Goal: Task Accomplishment & Management: Manage account settings

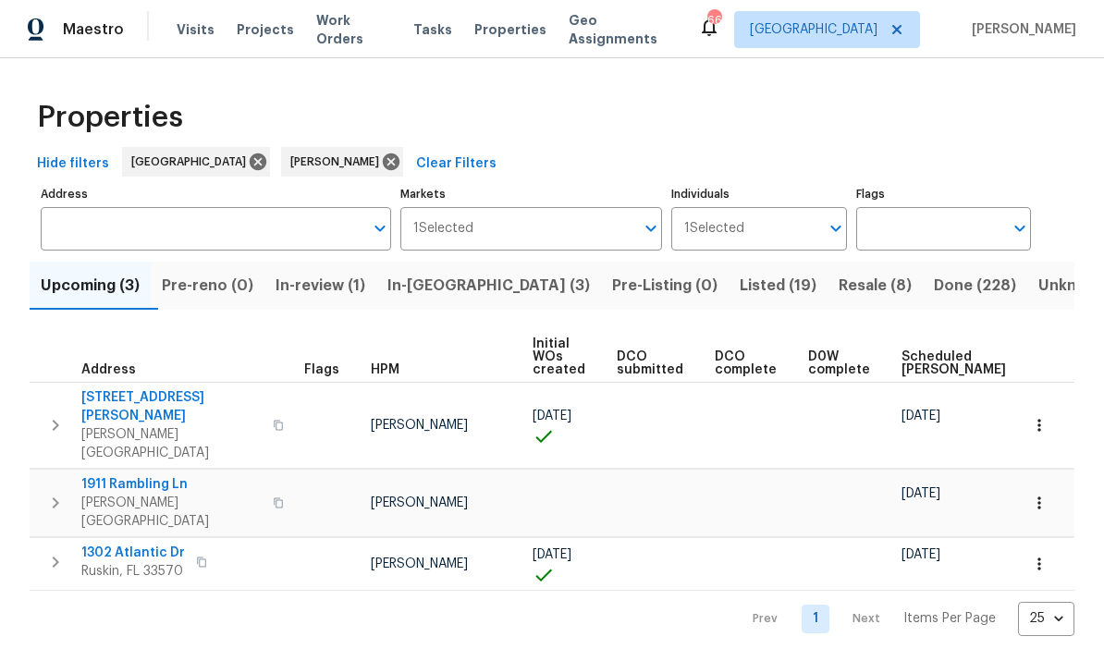
click at [466, 288] on span "In-[GEOGRAPHIC_DATA] (3)" at bounding box center [488, 286] width 202 height 26
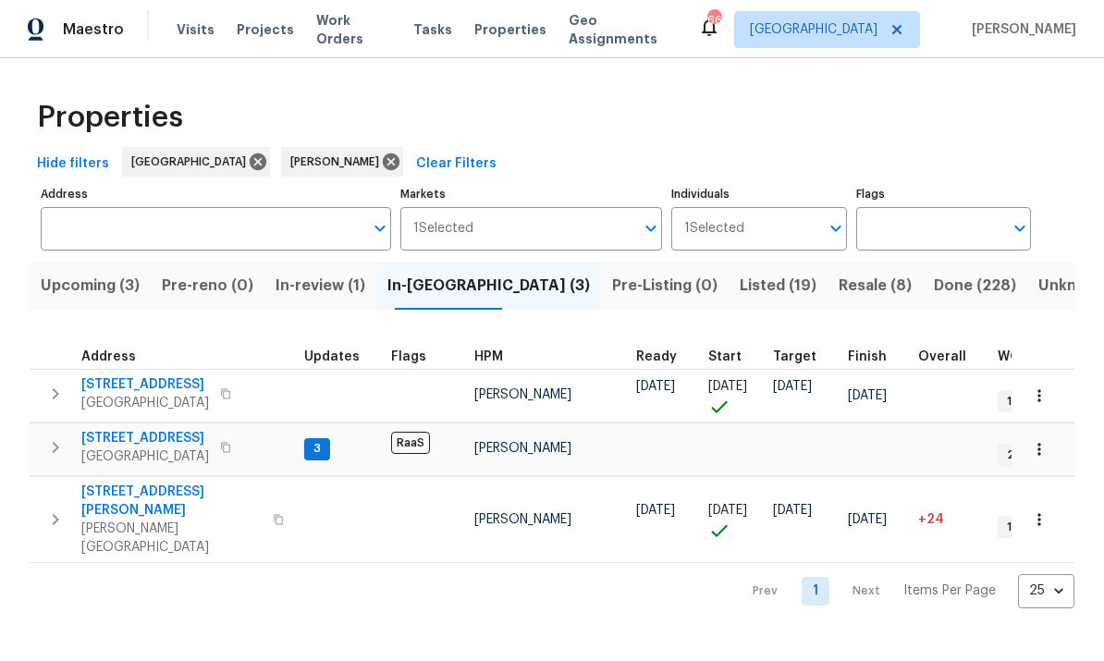
click at [148, 446] on span "[STREET_ADDRESS]" at bounding box center [145, 438] width 128 height 18
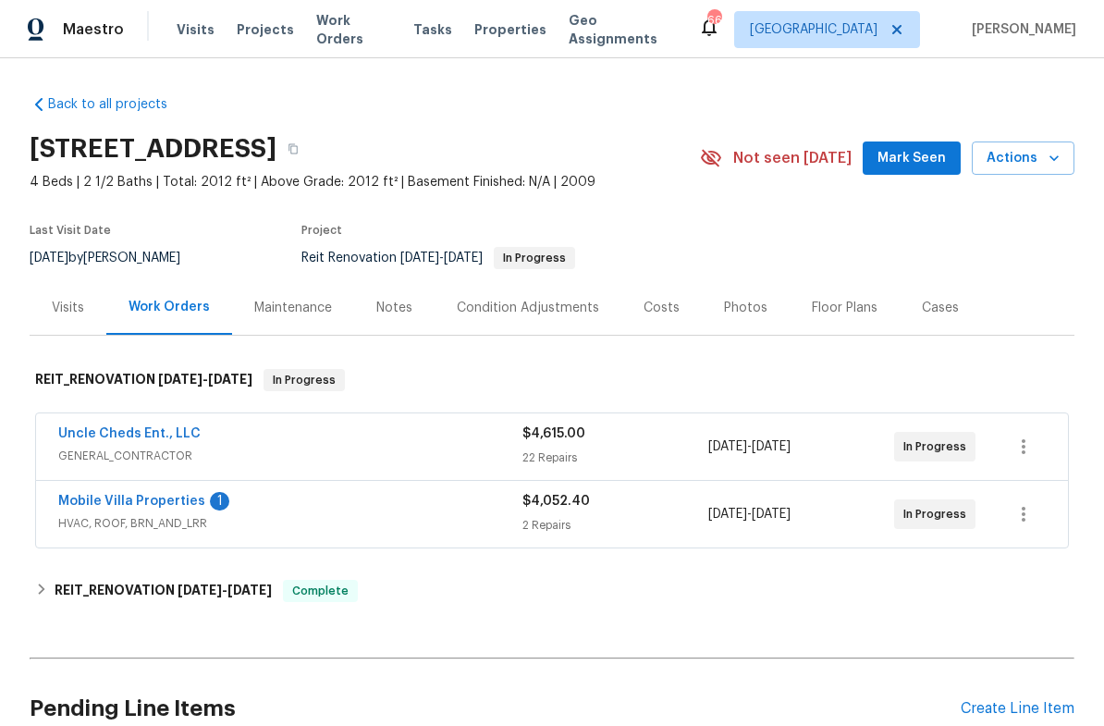
click at [170, 506] on link "Mobile Villa Properties" at bounding box center [131, 501] width 147 height 13
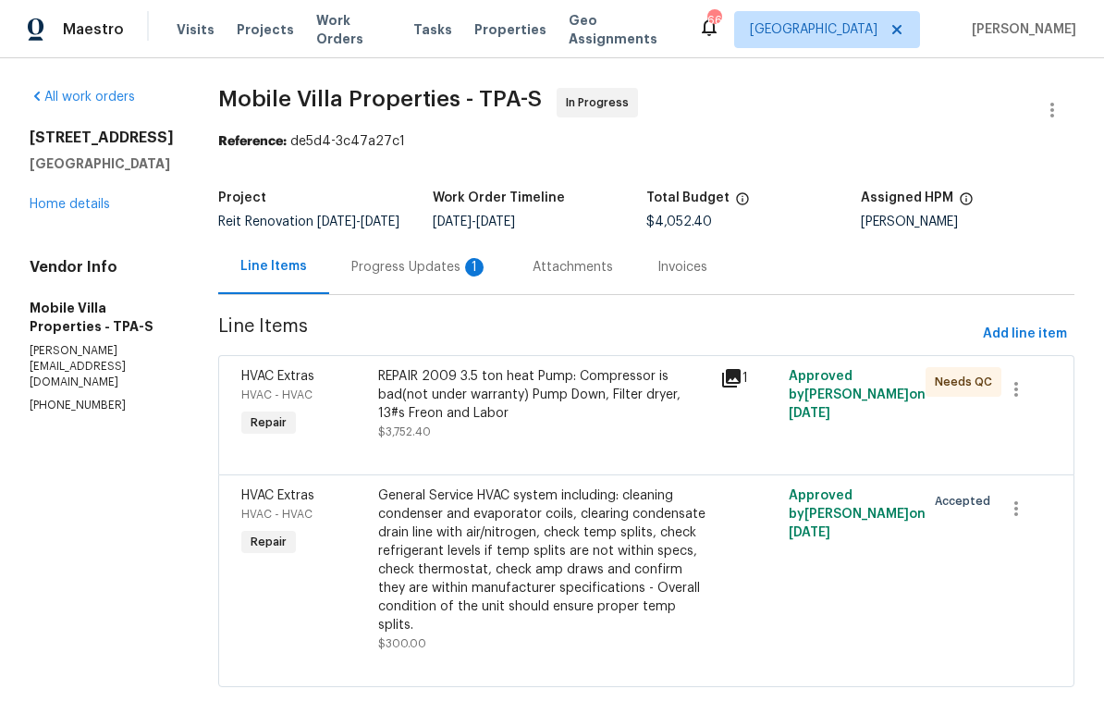
click at [372, 276] on div "Progress Updates 1" at bounding box center [419, 267] width 137 height 18
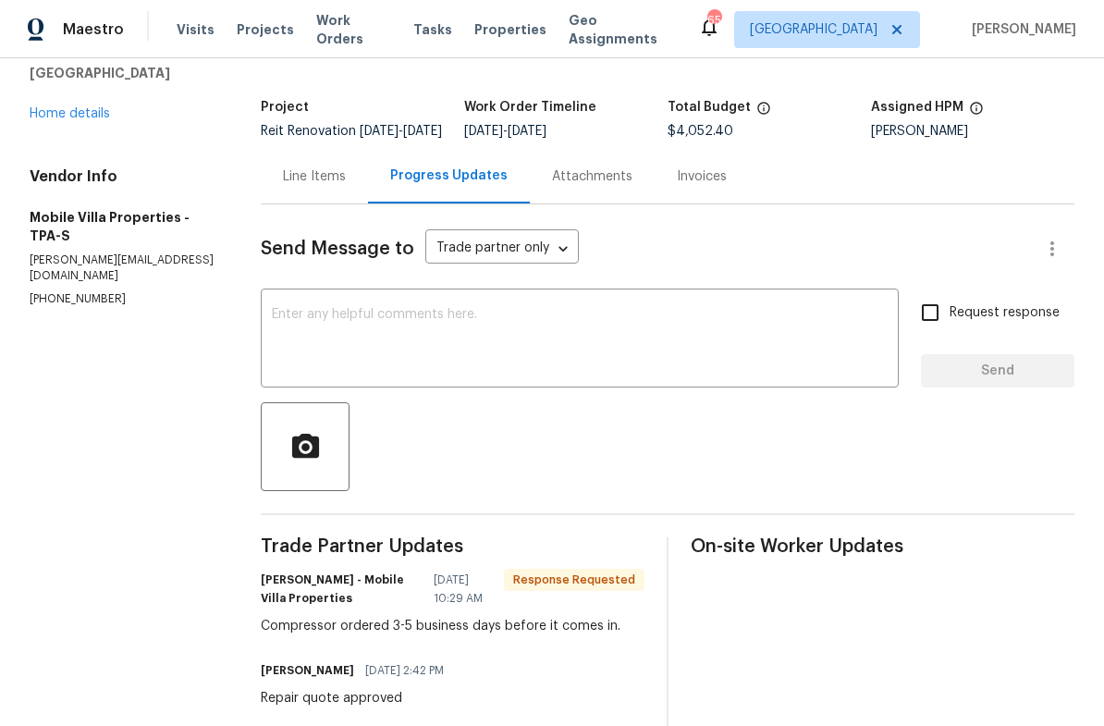
scroll to position [47, 0]
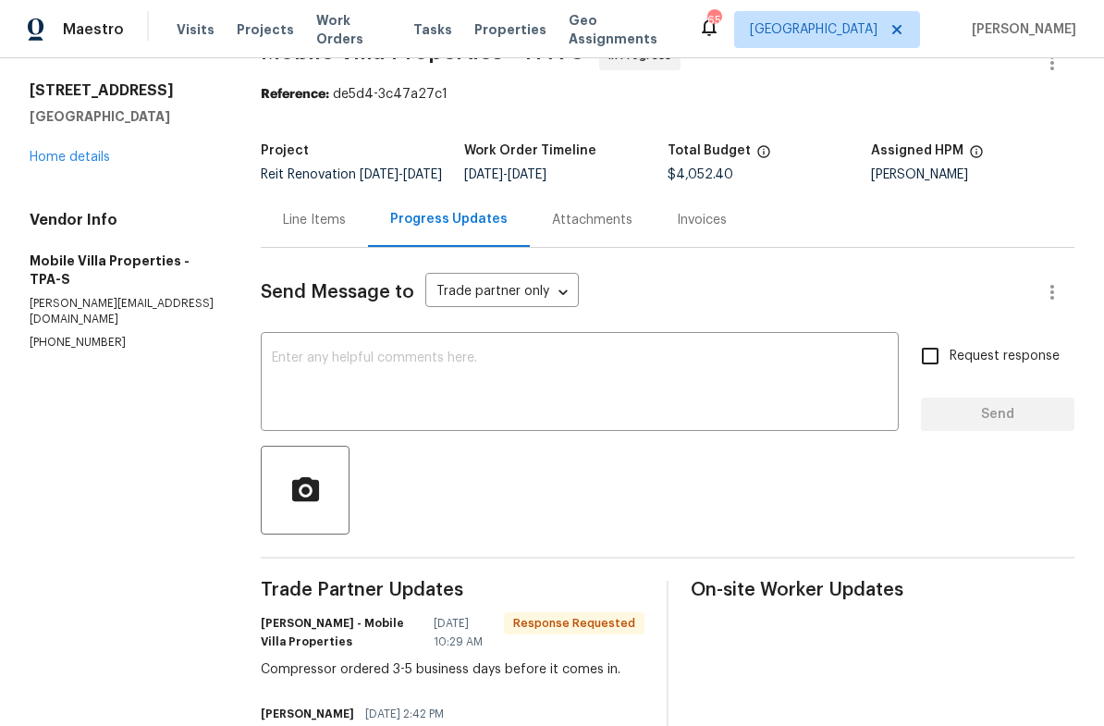
click at [321, 229] on div "Line Items" at bounding box center [314, 220] width 63 height 18
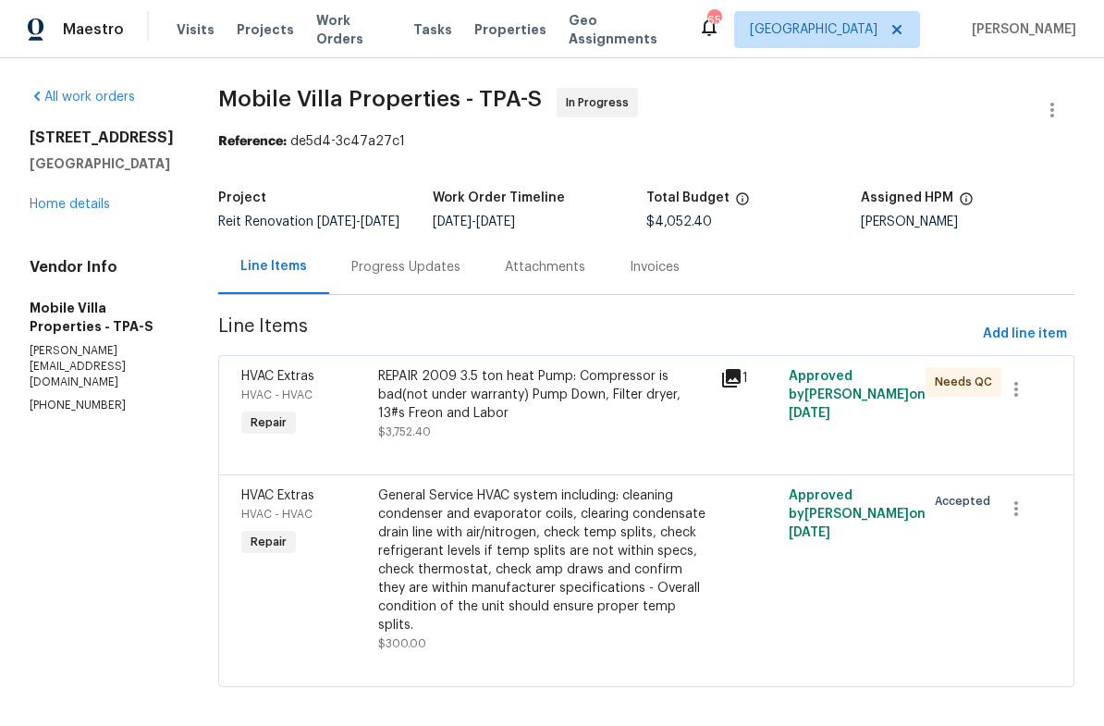
click at [558, 437] on div "REPAIR 2009 3.5 ton heat Pump: Compressor is bad(not under warranty) Pump Down,…" at bounding box center [543, 404] width 331 height 74
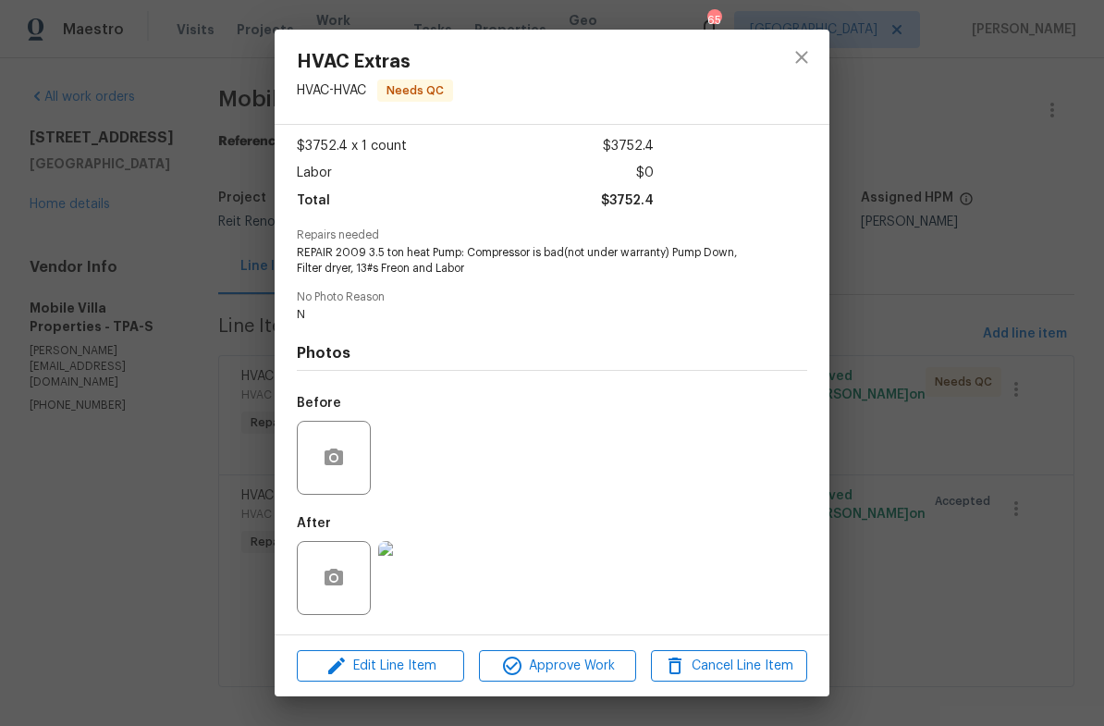
scroll to position [100, 0]
click at [427, 582] on img at bounding box center [415, 578] width 74 height 74
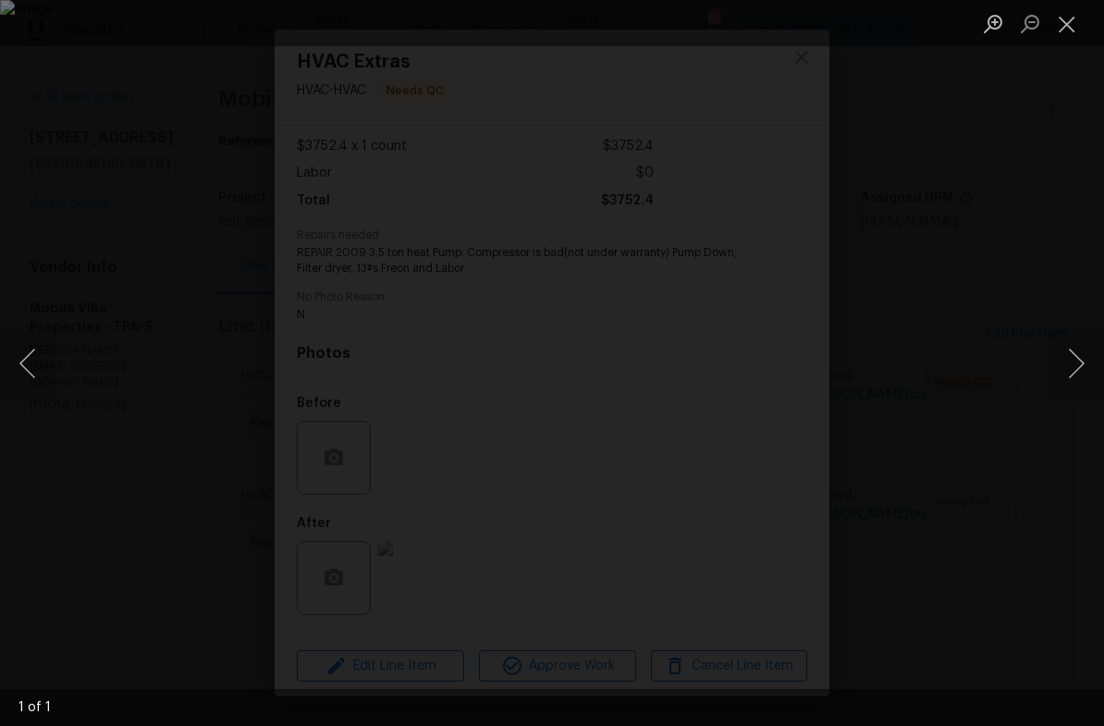
click at [1076, 32] on button "Close lightbox" at bounding box center [1066, 23] width 37 height 32
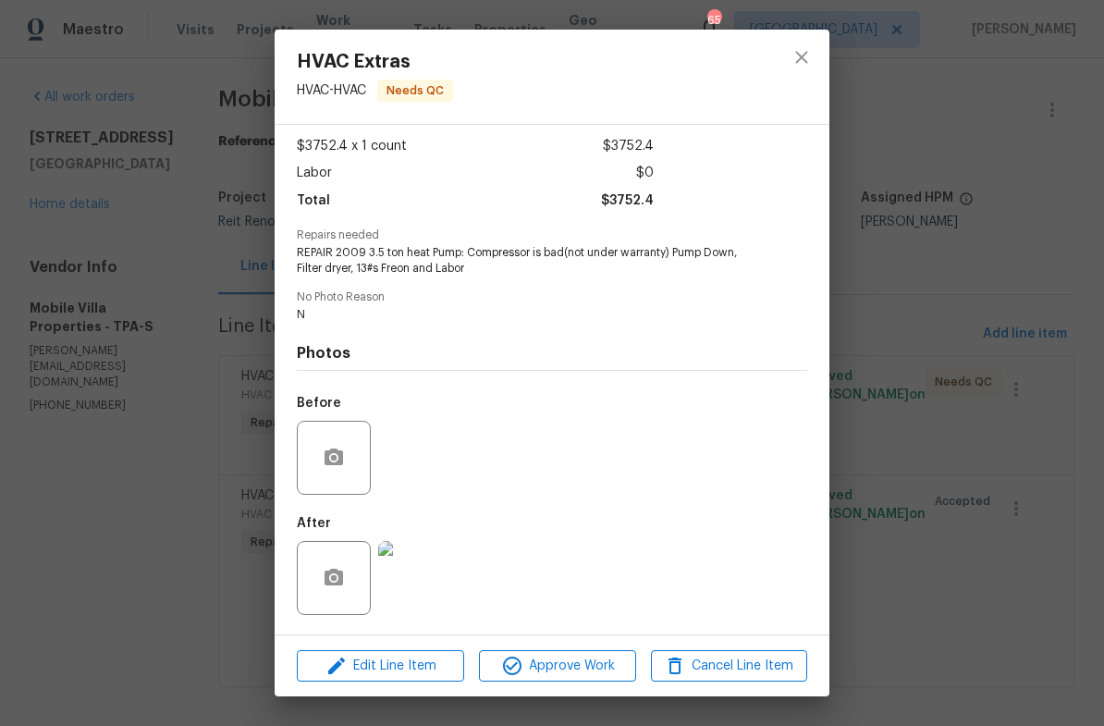
scroll to position [91, 0]
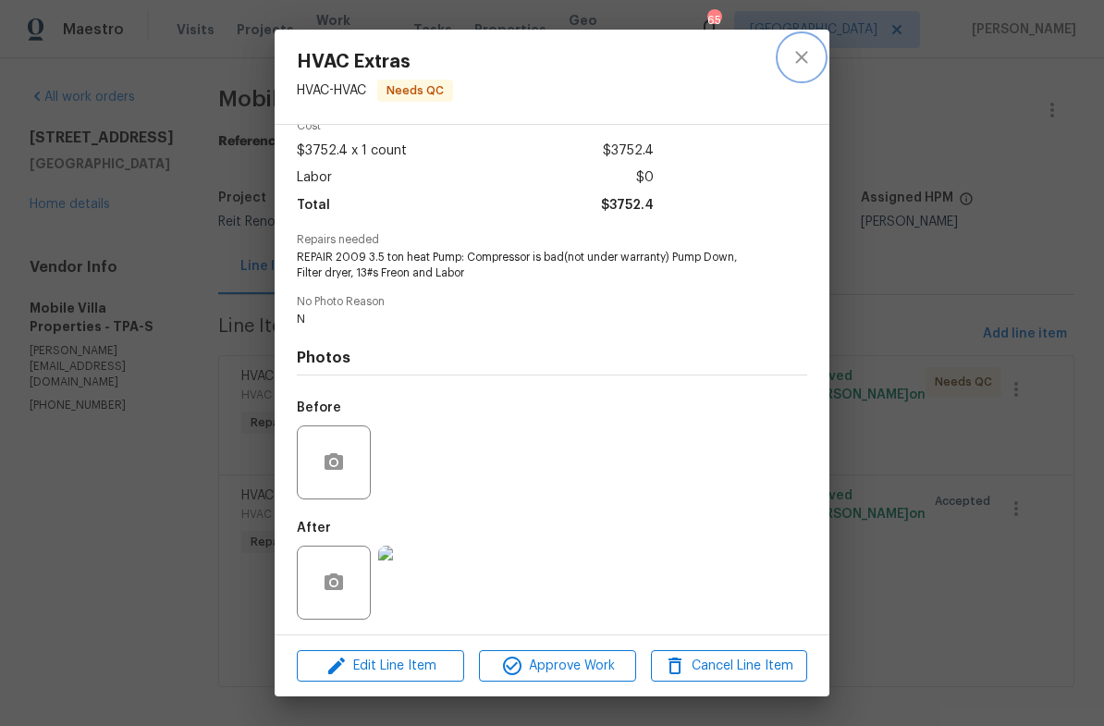
click at [811, 55] on icon "close" at bounding box center [801, 57] width 22 height 22
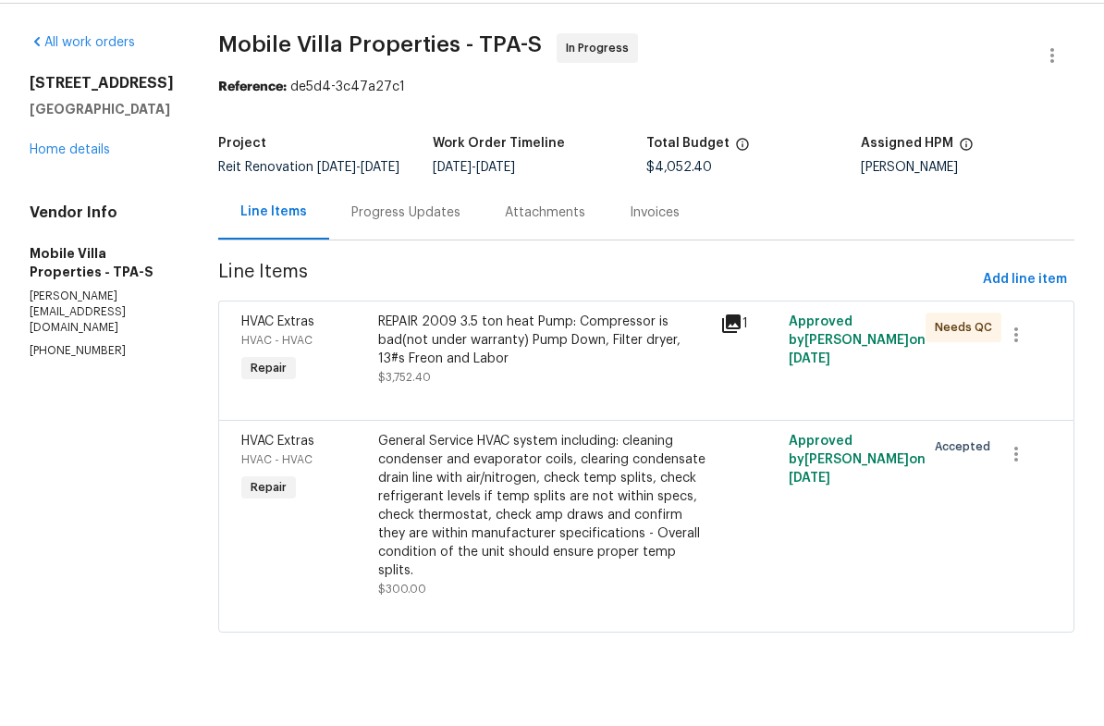
scroll to position [9, 0]
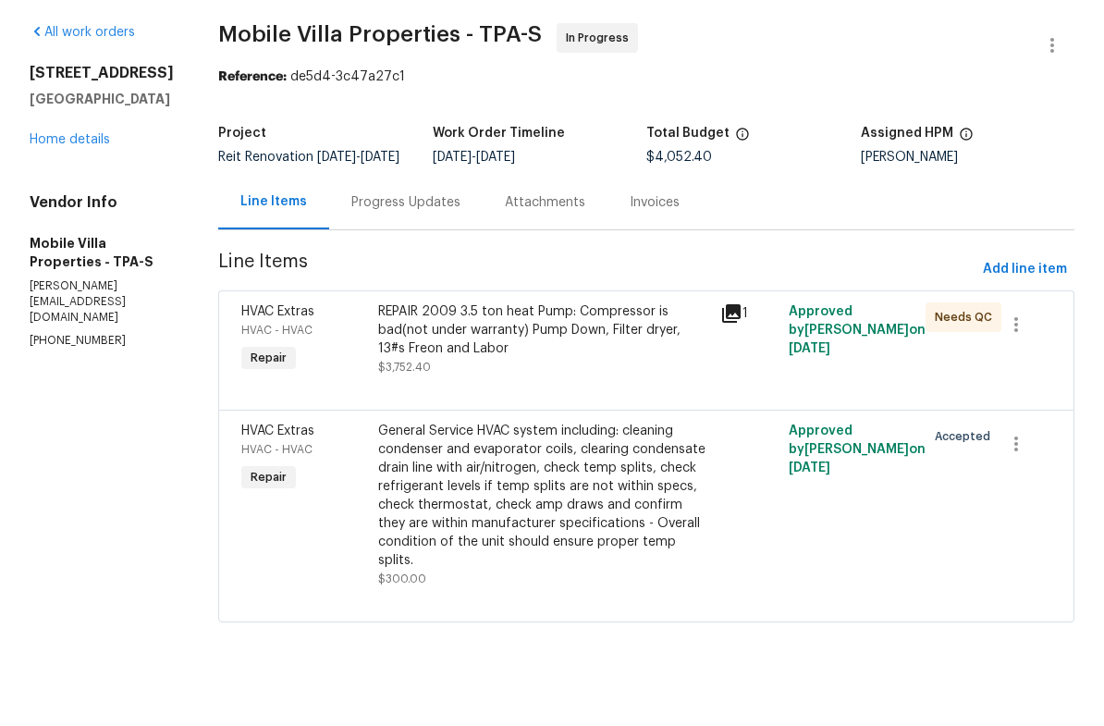
click at [521, 379] on div "REPAIR 2009 3.5 ton heat Pump: Compressor is bad(not under warranty) Pump Down,…" at bounding box center [543, 404] width 331 height 74
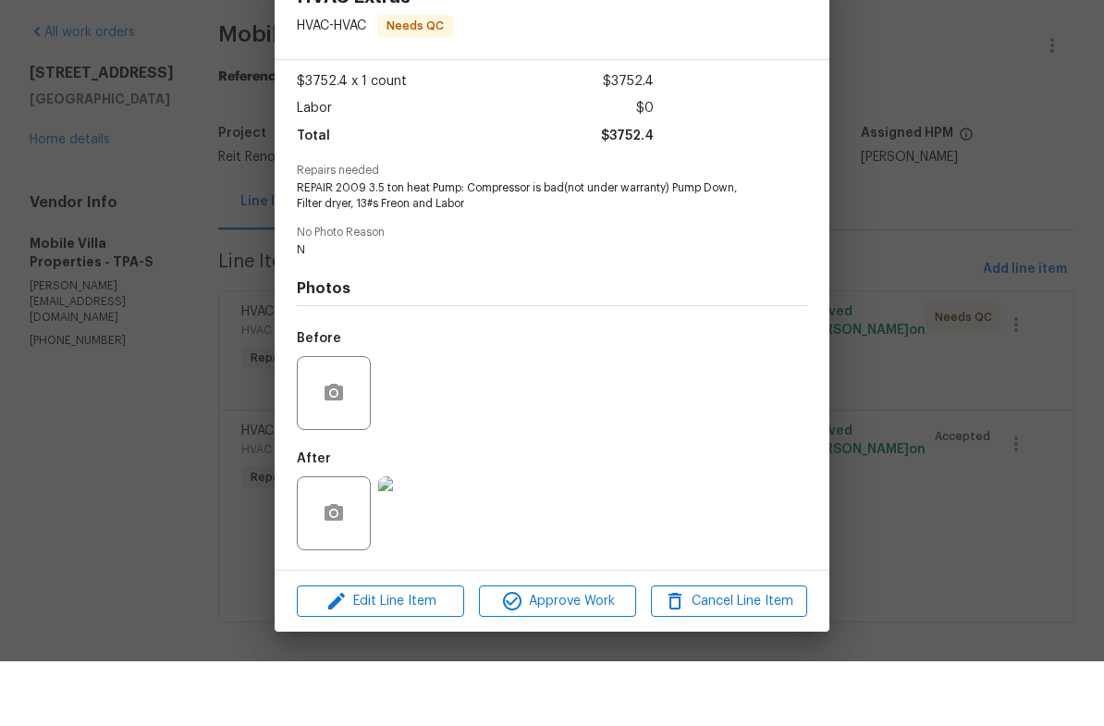
scroll to position [100, 0]
click at [585, 655] on span "Approve Work" at bounding box center [556, 666] width 145 height 23
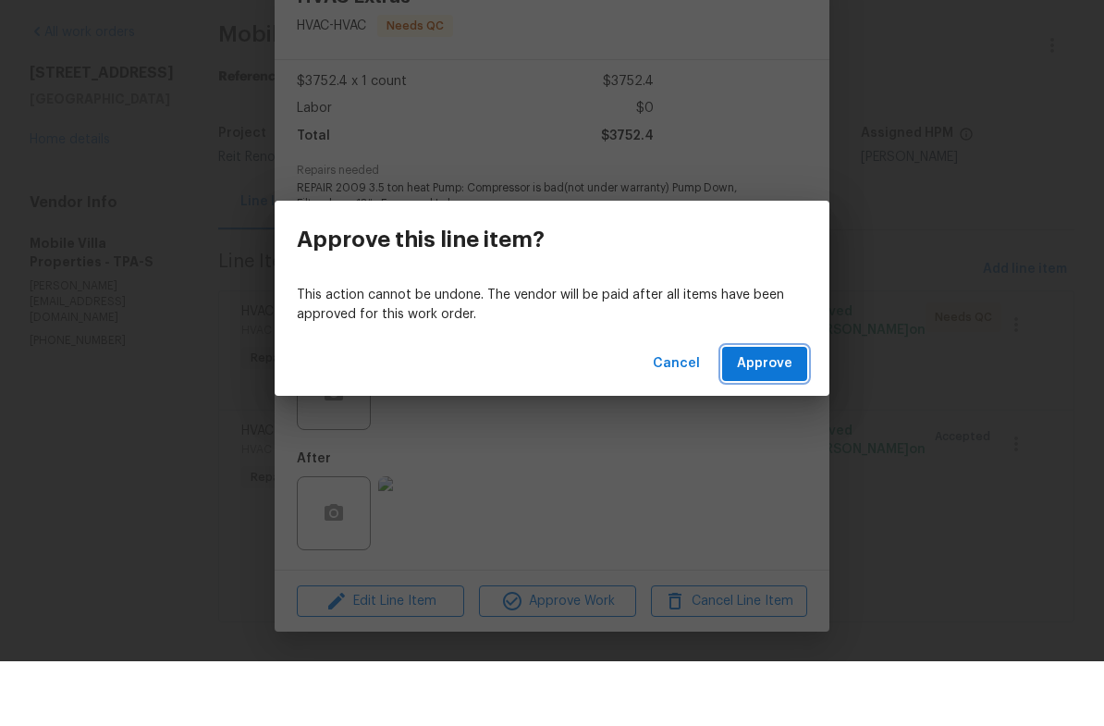
click at [745, 417] on span "Approve" at bounding box center [764, 428] width 55 height 23
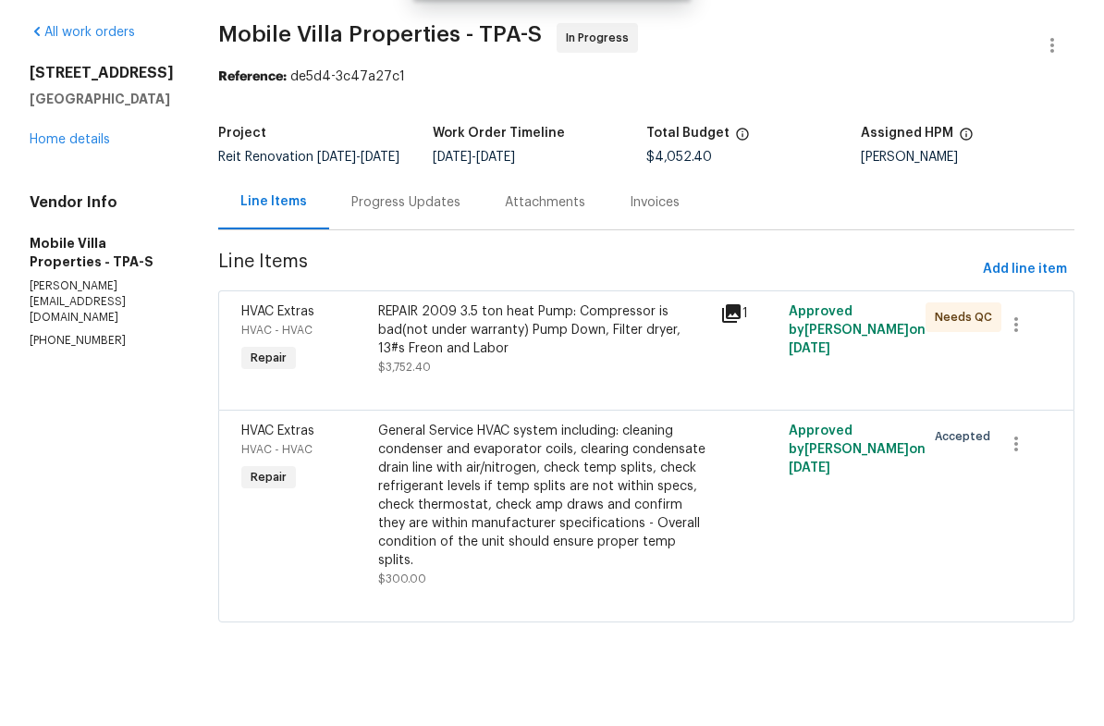
scroll to position [0, 0]
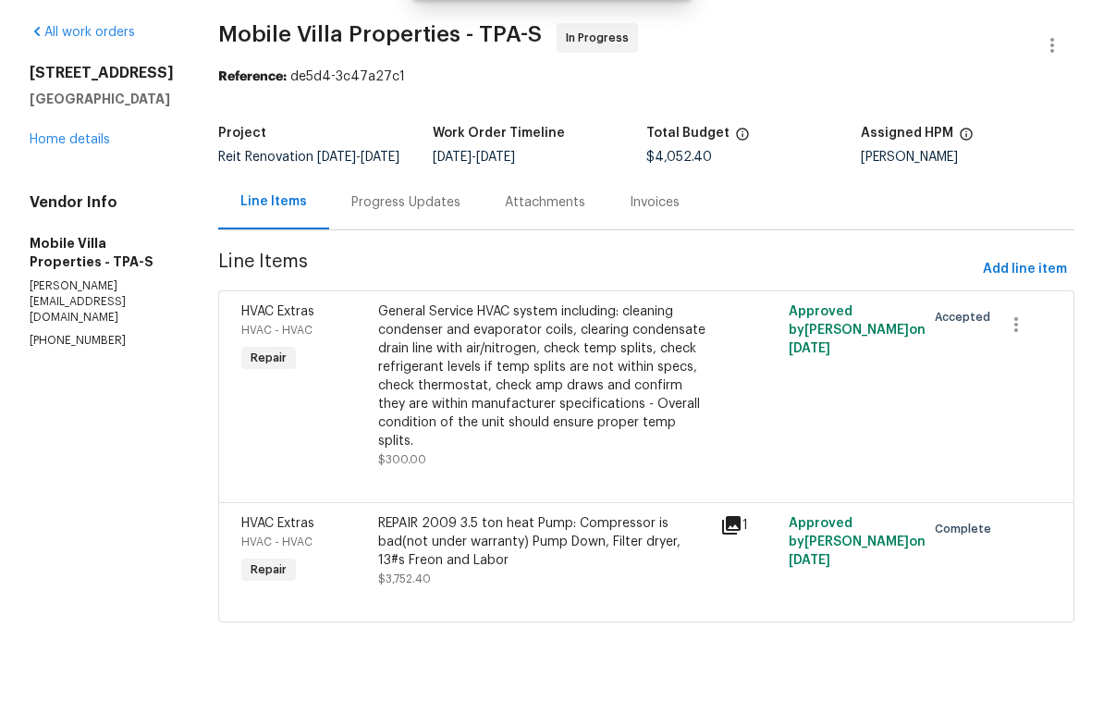
click at [97, 198] on link "Home details" at bounding box center [70, 204] width 80 height 13
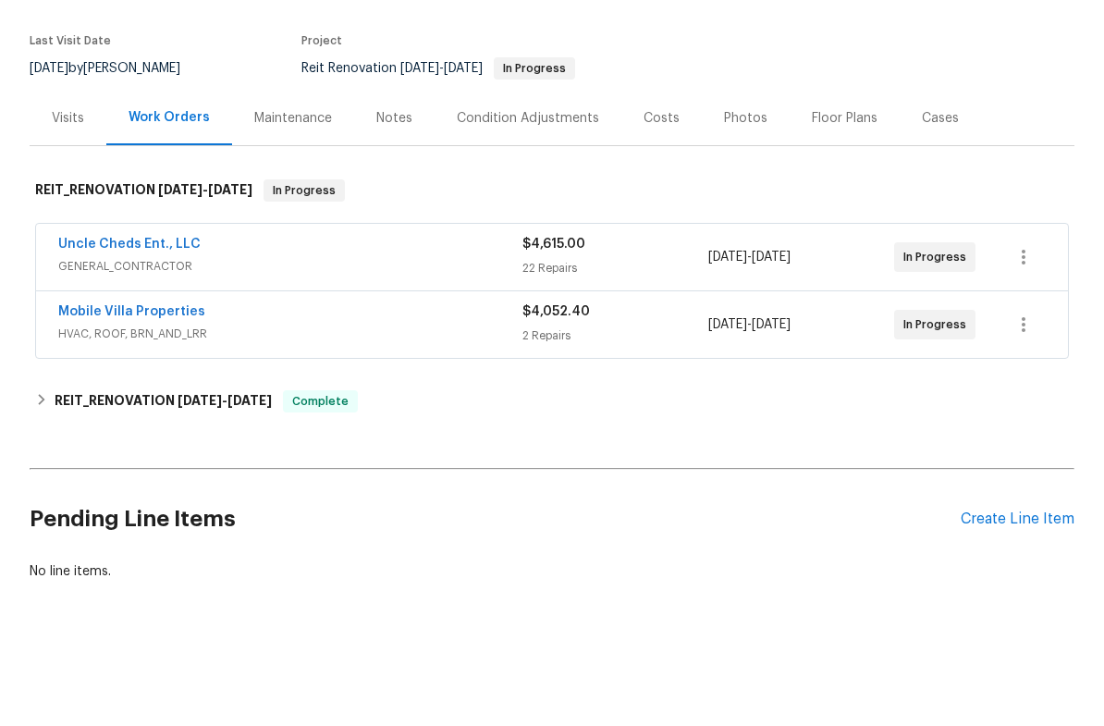
scroll to position [124, 0]
click at [125, 303] on link "Uncle Cheds Ent., LLC" at bounding box center [129, 309] width 142 height 13
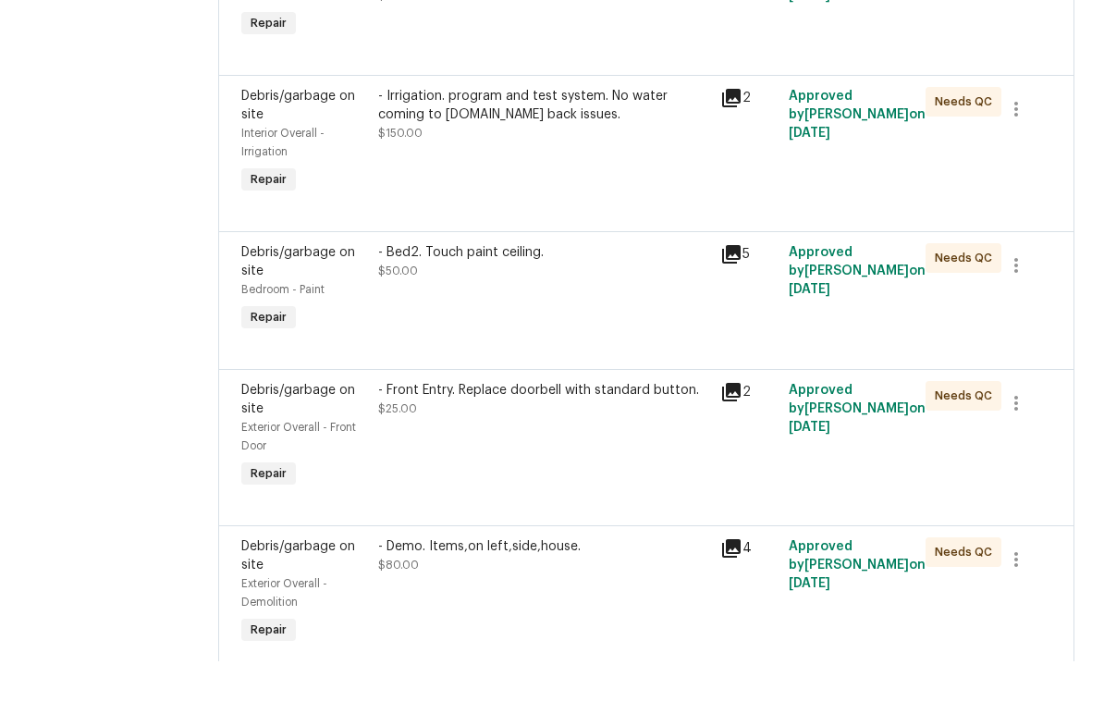
scroll to position [1043, 0]
click at [552, 151] on div "- Irrigation. program and test system. No water coming to system.report back is…" at bounding box center [543, 178] width 331 height 55
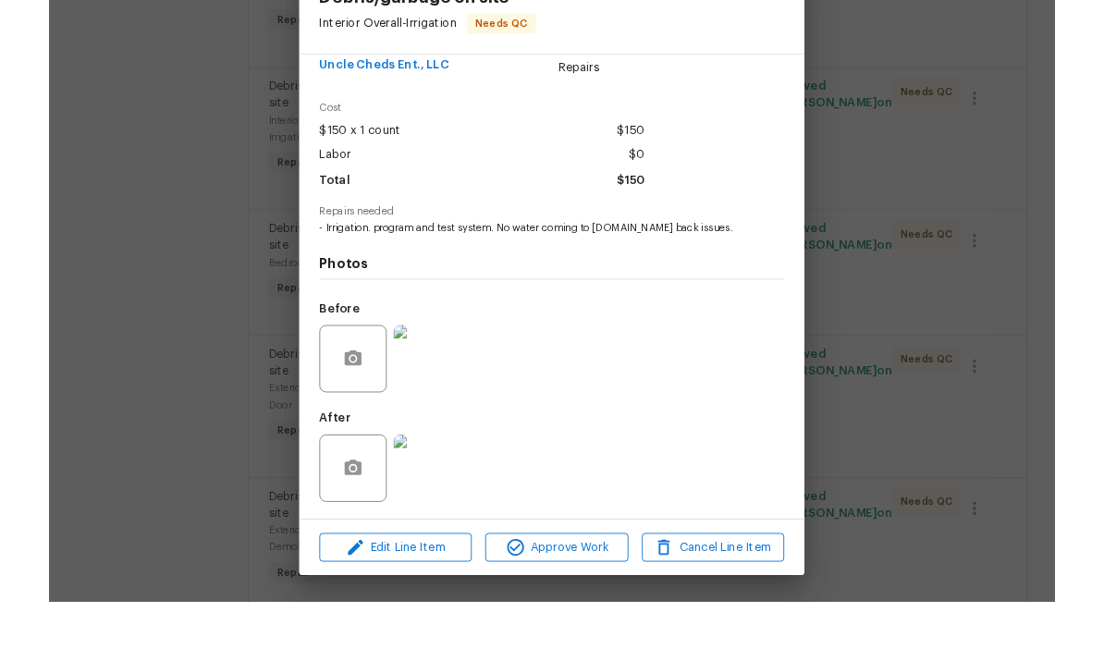
scroll to position [38, 0]
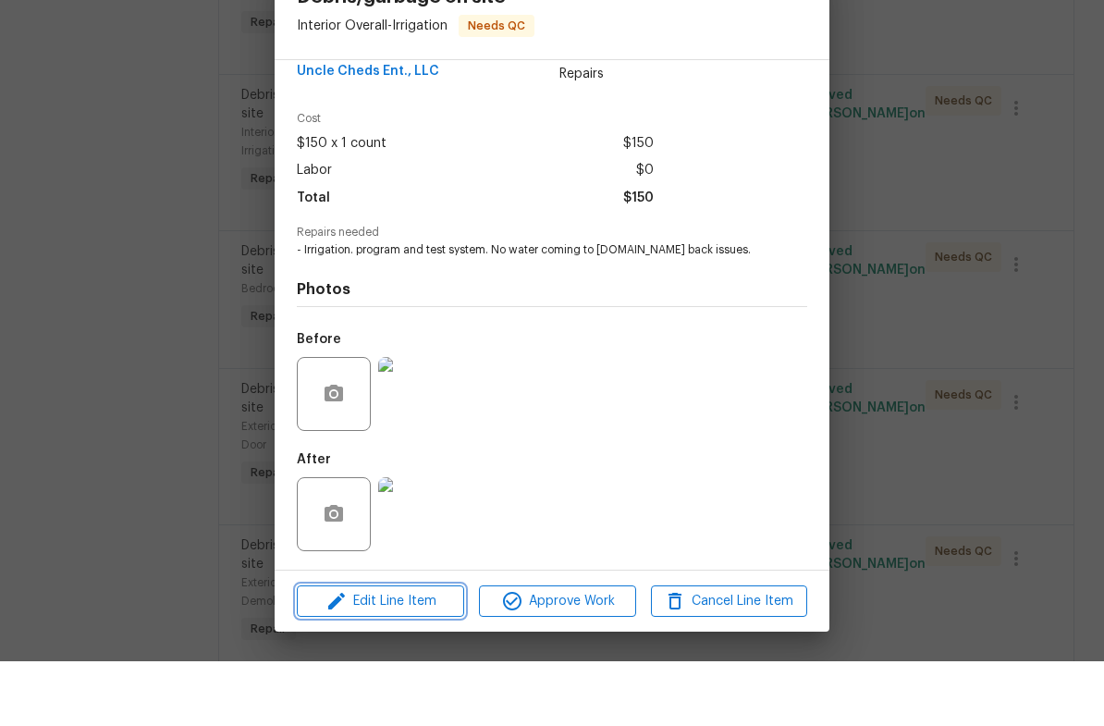
click at [404, 655] on span "Edit Line Item" at bounding box center [380, 666] width 156 height 23
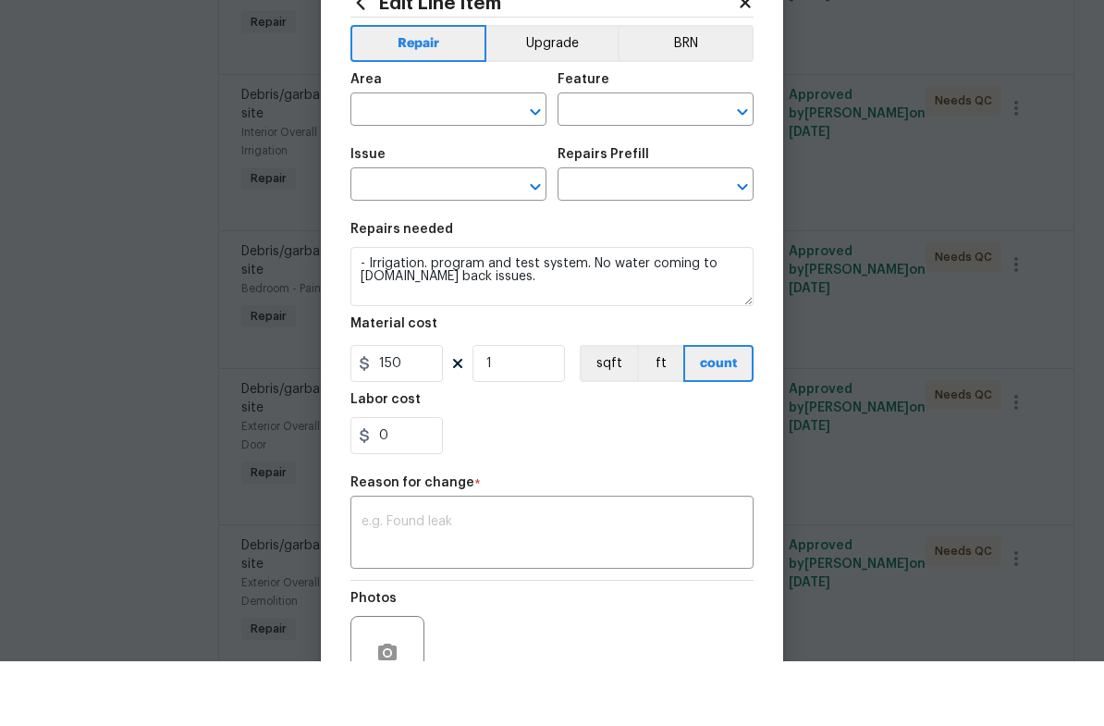
type input "Interior Overall"
type input "Irrigation"
type input "Debris/garbage on site"
type input "Remove debris/garbage $50.00"
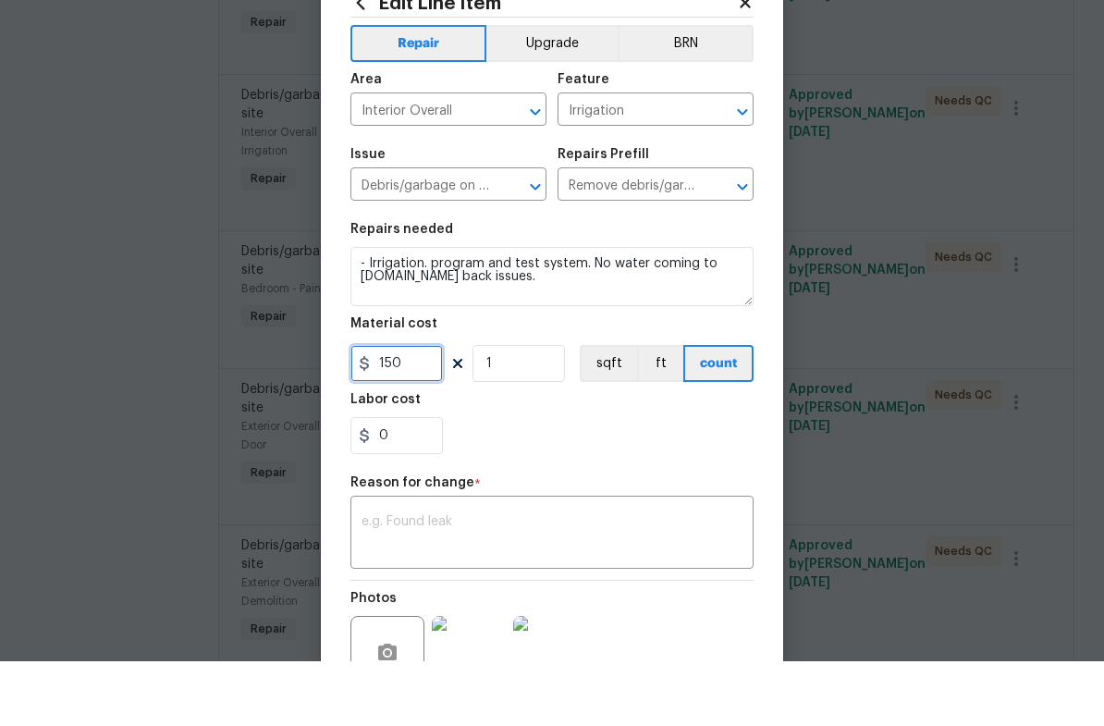
click at [413, 410] on input "150" at bounding box center [396, 428] width 92 height 37
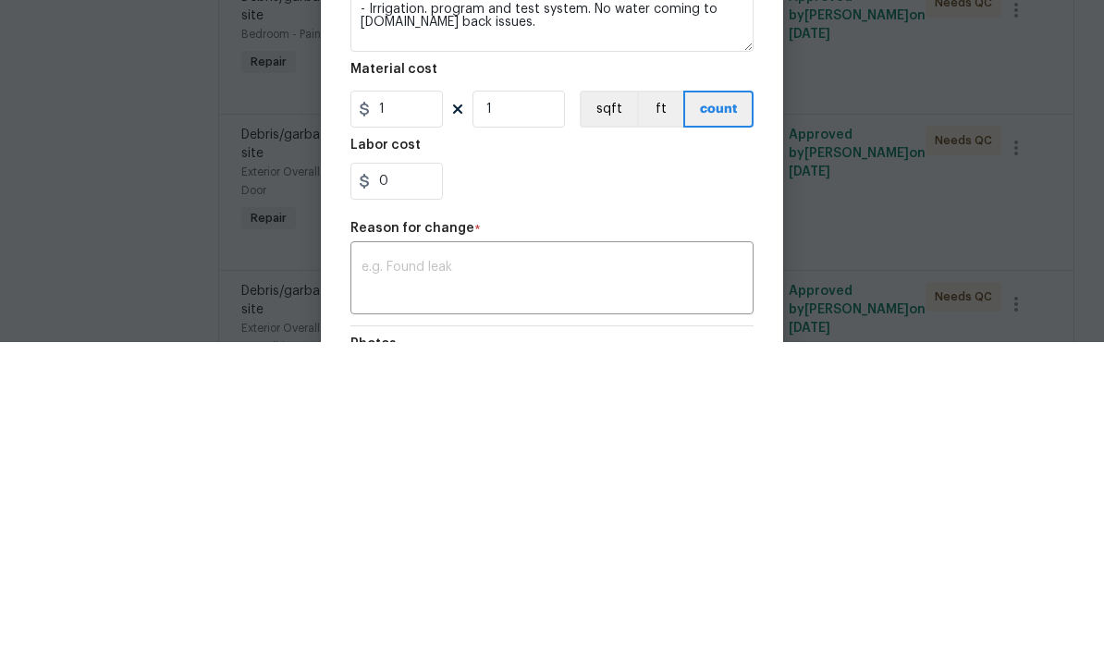
scroll to position [69, 0]
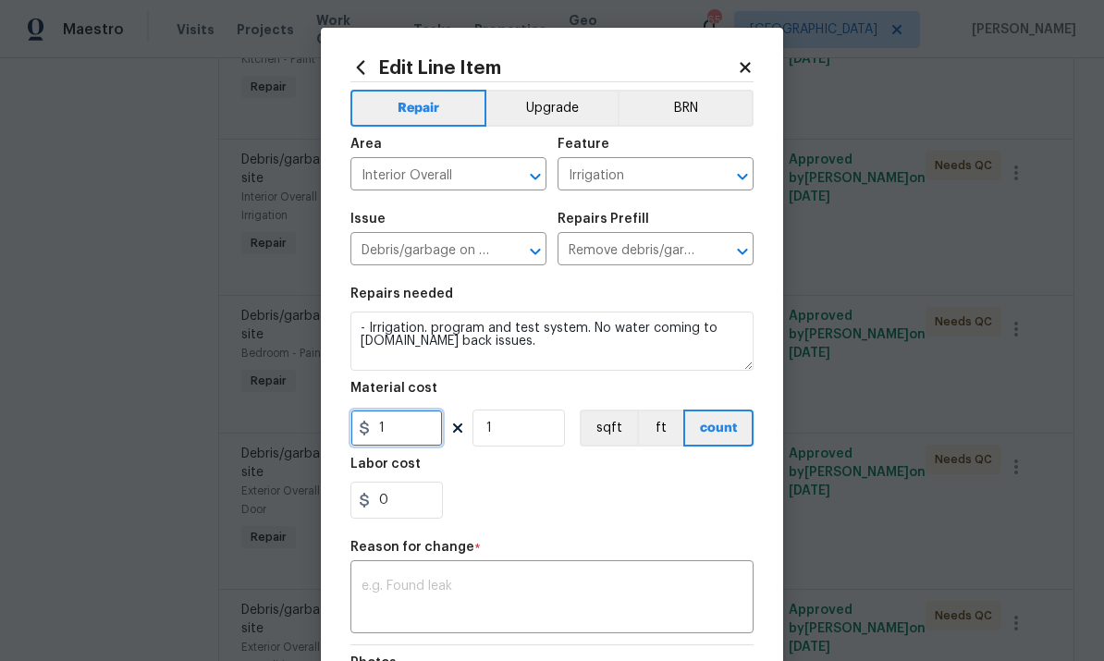
type input "1"
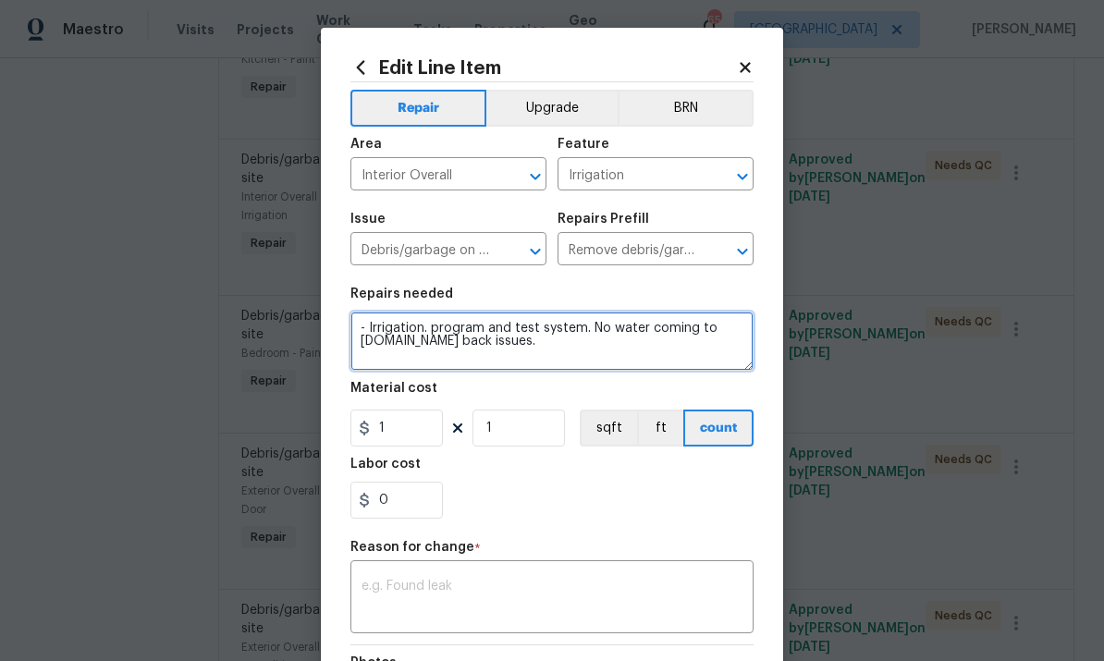
click at [359, 322] on textarea "- Irrigation. program and test system. No water coming to system.report back is…" at bounding box center [551, 341] width 403 height 59
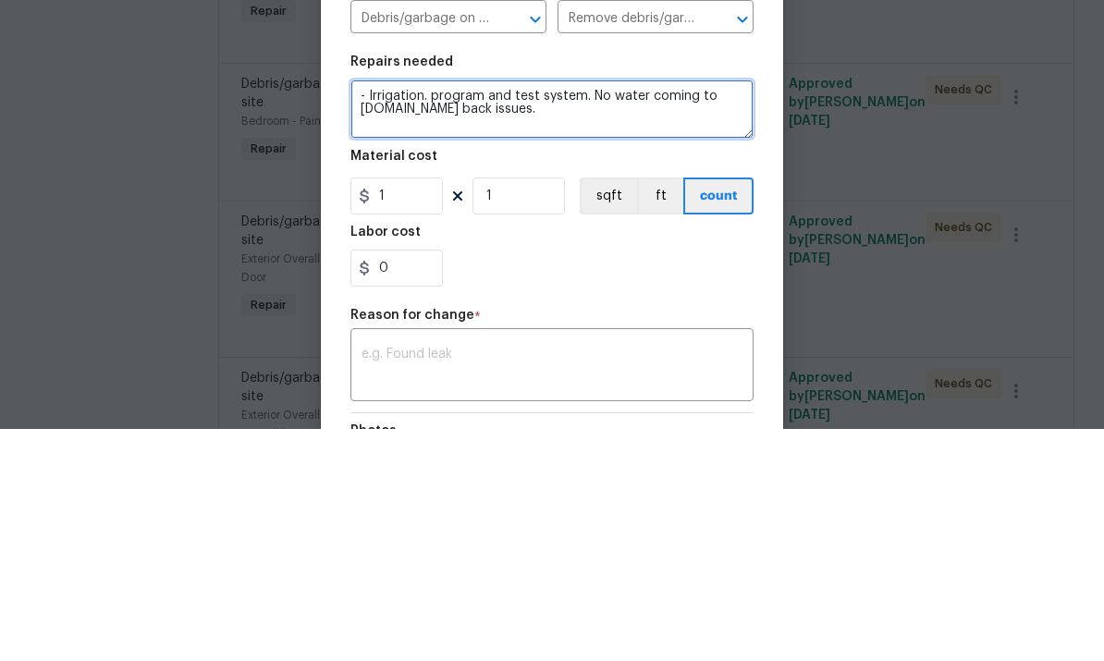
click at [390, 312] on textarea "- Irrigation. program and test system. No water coming to system.report back is…" at bounding box center [551, 341] width 403 height 59
click at [688, 312] on textarea "IRRIGATION MUST BE HOA CONTROLLED. NOMRESPONSE FROM CLIENT - Irrigation. progra…" at bounding box center [551, 341] width 403 height 59
click at [651, 312] on textarea "IRRIGATION MUST BE HOA CONTROLLED. NONRESPONSE FROM CLIENT - Irrigation. progra…" at bounding box center [551, 341] width 403 height 59
click at [673, 312] on textarea "IRRIGATION MUST BE HOA CONTROLLED. NONRESPONSE FROM CLIENT - Irrigation. progra…" at bounding box center [551, 341] width 403 height 59
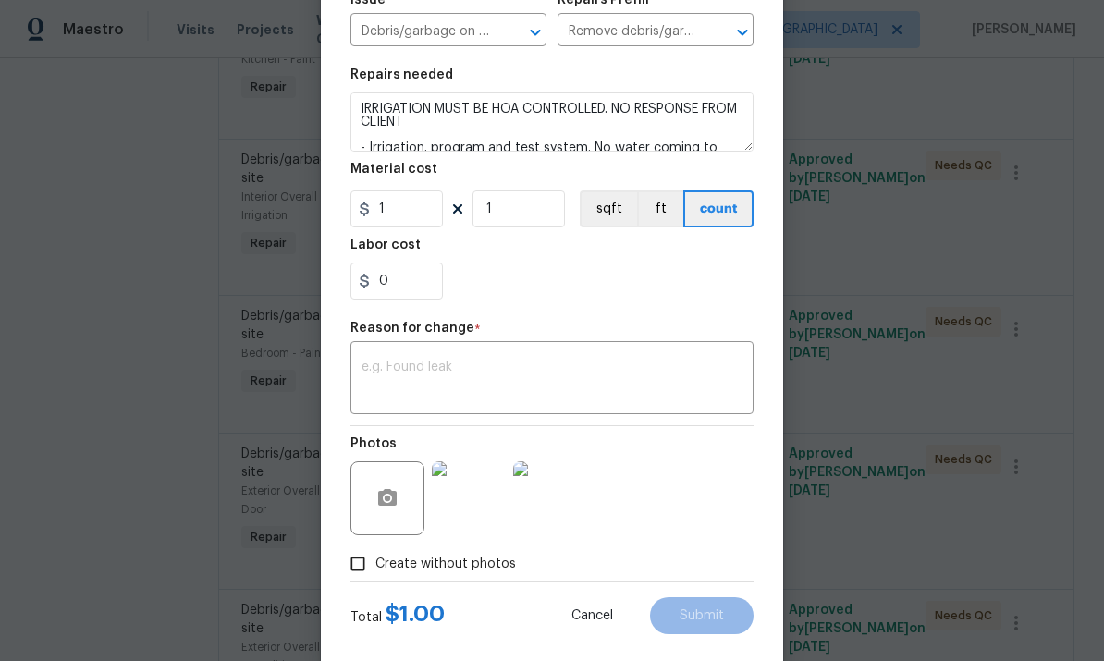
scroll to position [223, 0]
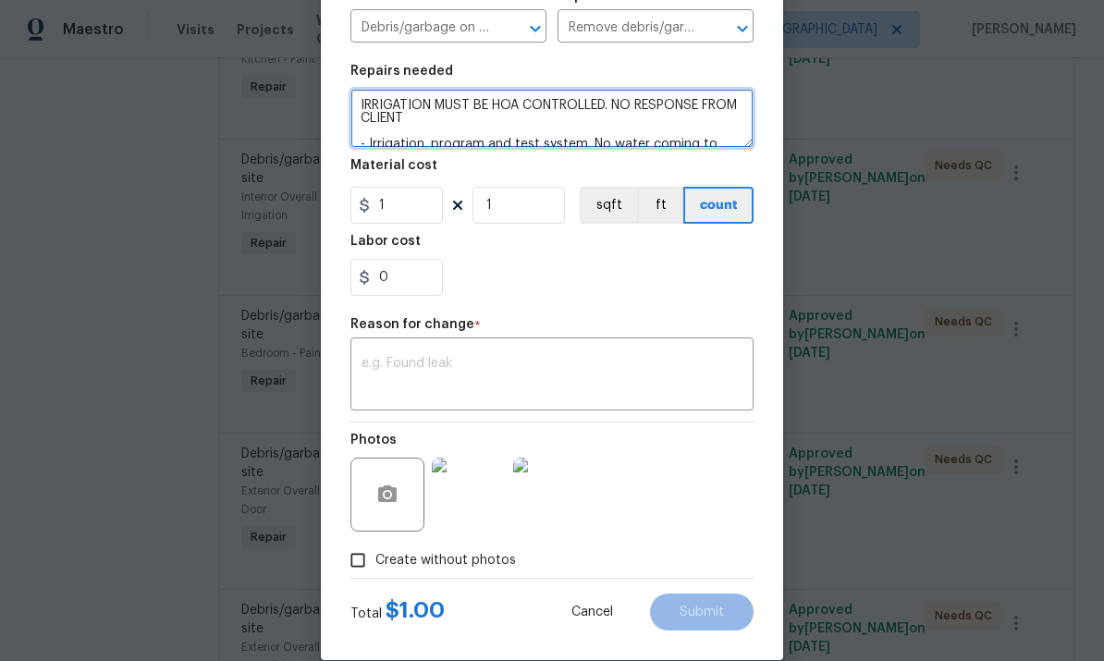
type textarea "IRRIGATION MUST BE HOA CONTROLLED. NO RESPONSE FROM CLIENT - Irrigation. progra…"
click at [632, 371] on textarea at bounding box center [551, 376] width 381 height 39
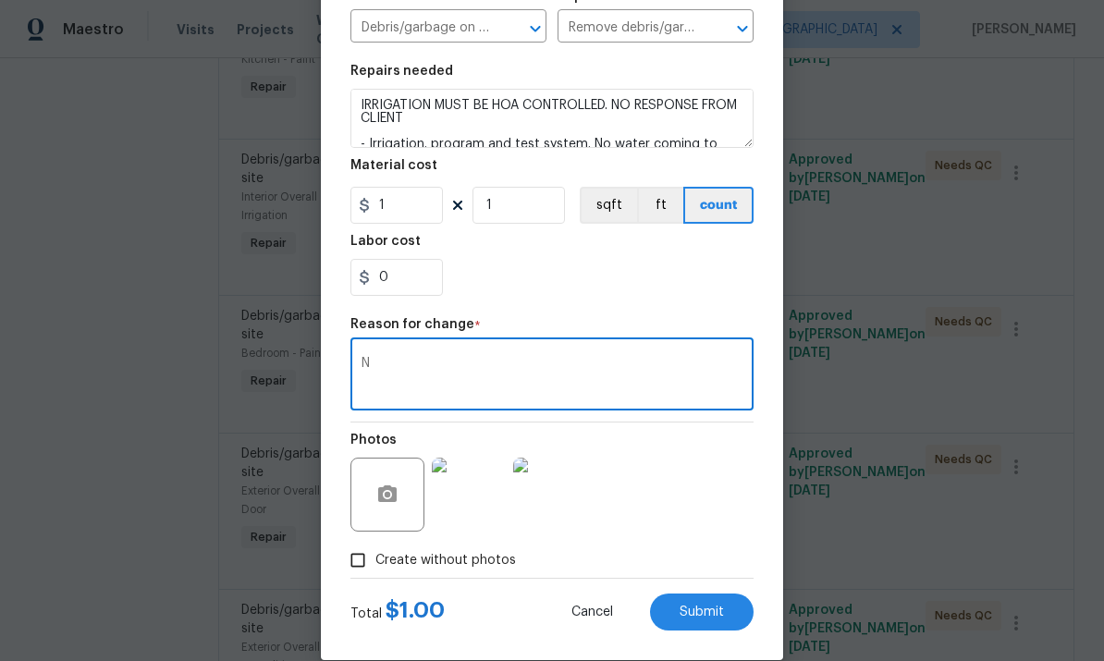
type textarea "N"
click at [714, 613] on span "Submit" at bounding box center [701, 613] width 44 height 14
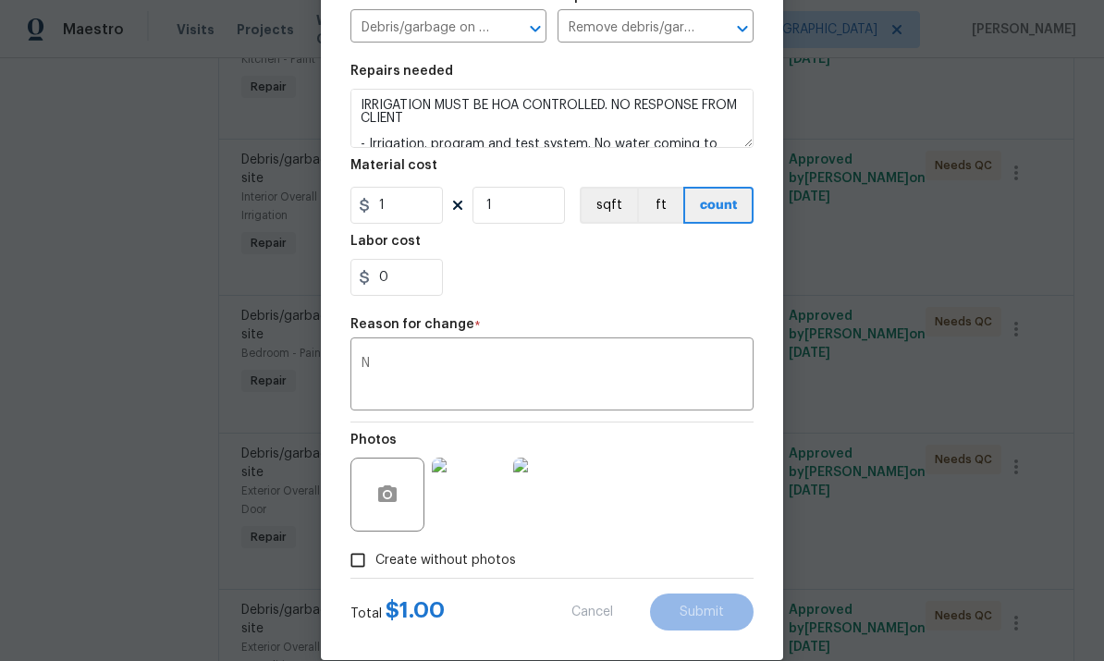
type textarea "- Irrigation. program and test system. No water coming to system.report back is…"
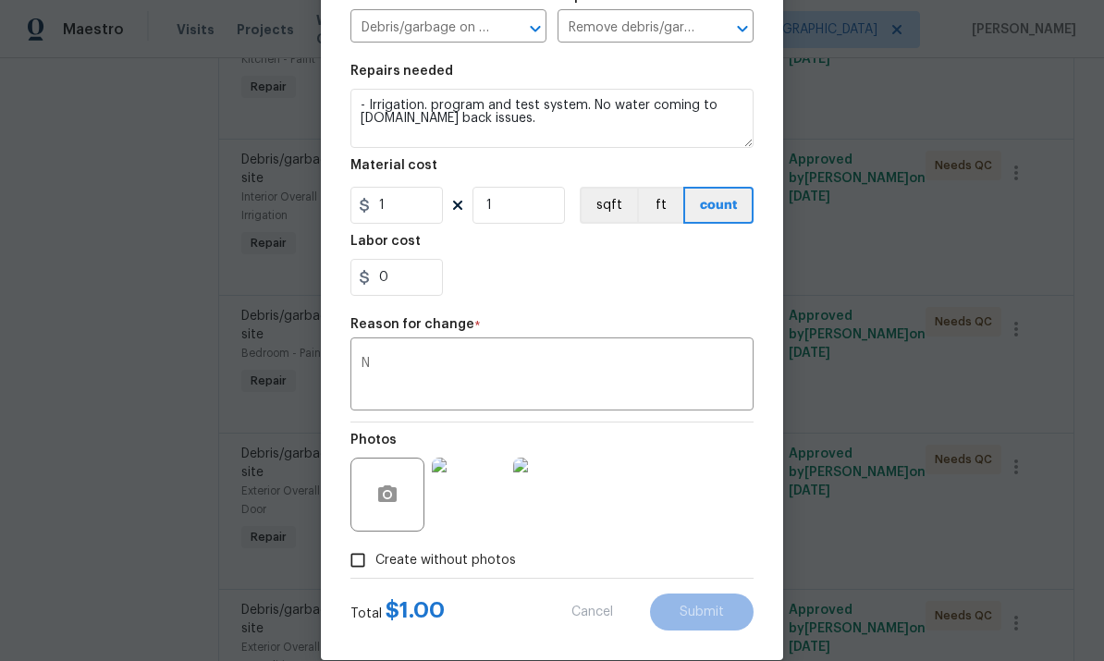
type input "150"
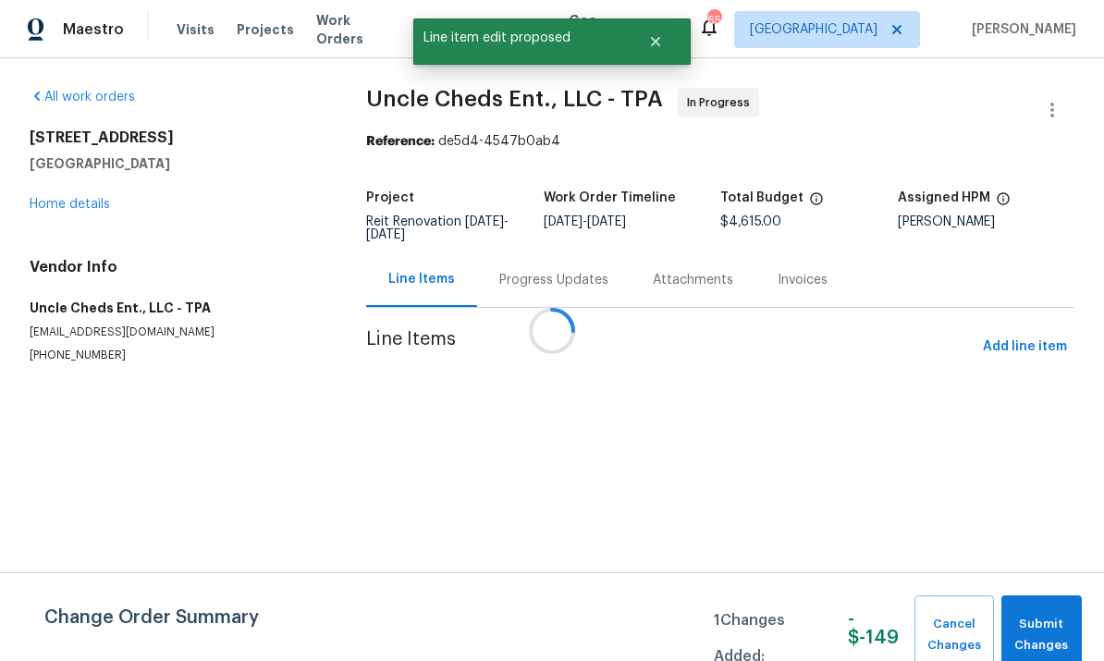
scroll to position [0, 0]
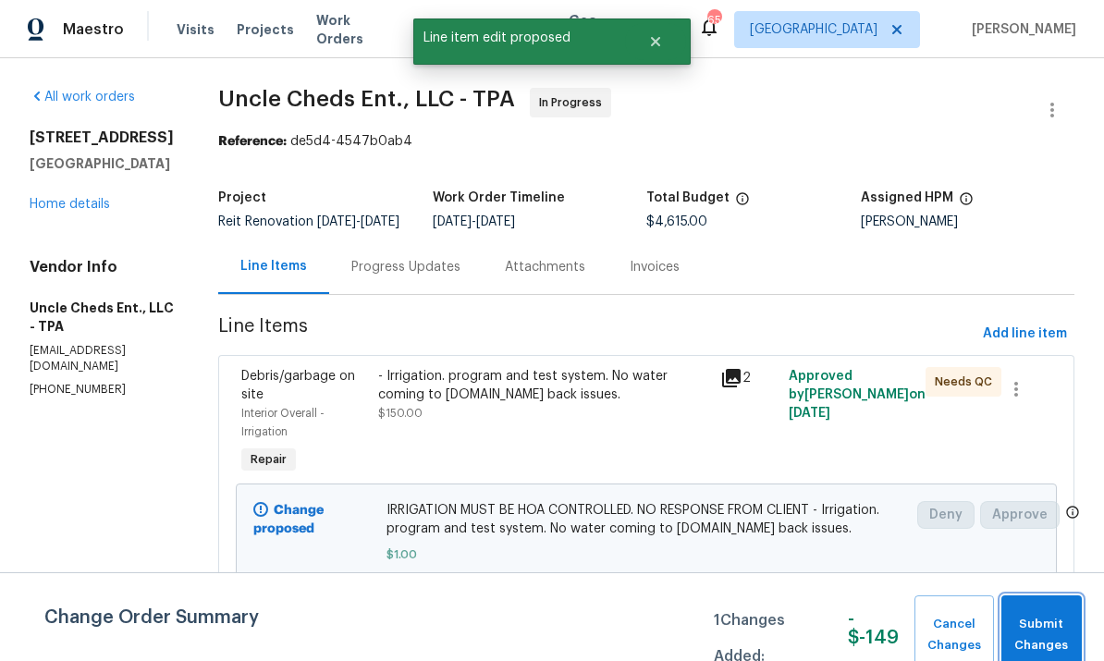
click at [1043, 624] on span "Submit Changes" at bounding box center [1041, 635] width 62 height 43
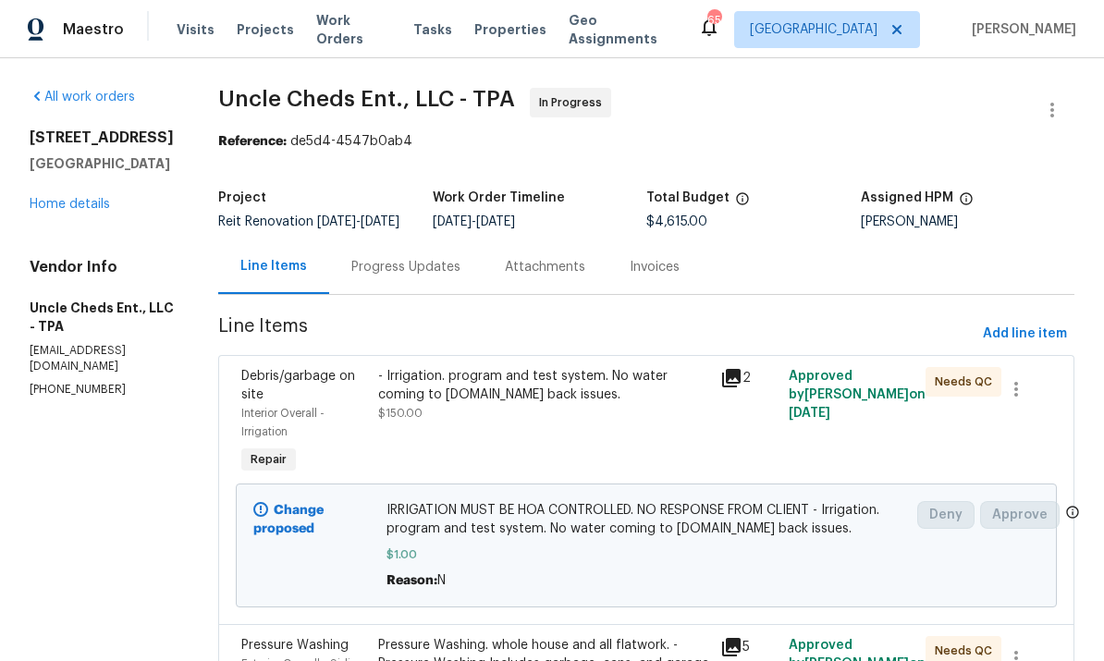
click at [32, 209] on link "Home details" at bounding box center [70, 204] width 80 height 13
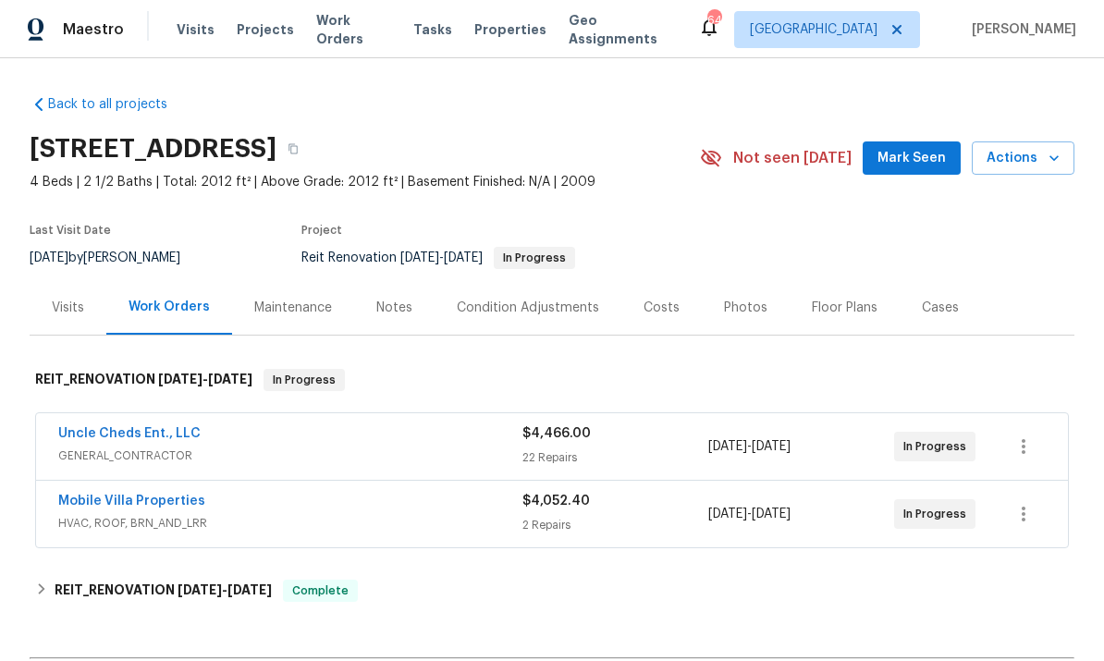
click at [386, 312] on div "Notes" at bounding box center [394, 308] width 36 height 18
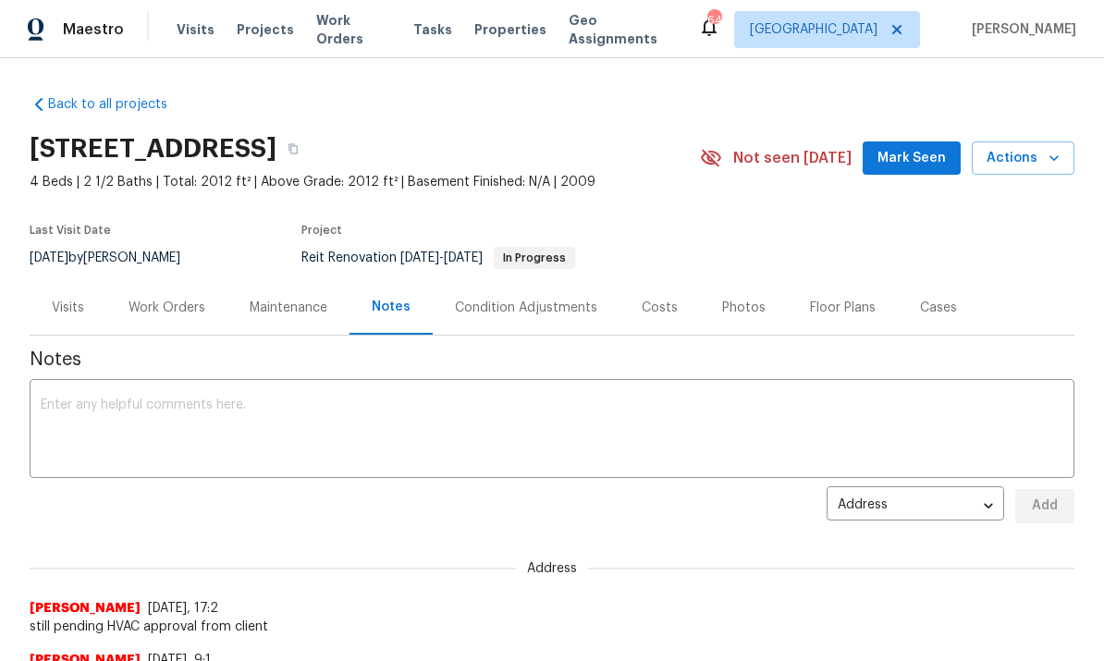
click at [87, 417] on textarea at bounding box center [552, 430] width 1022 height 65
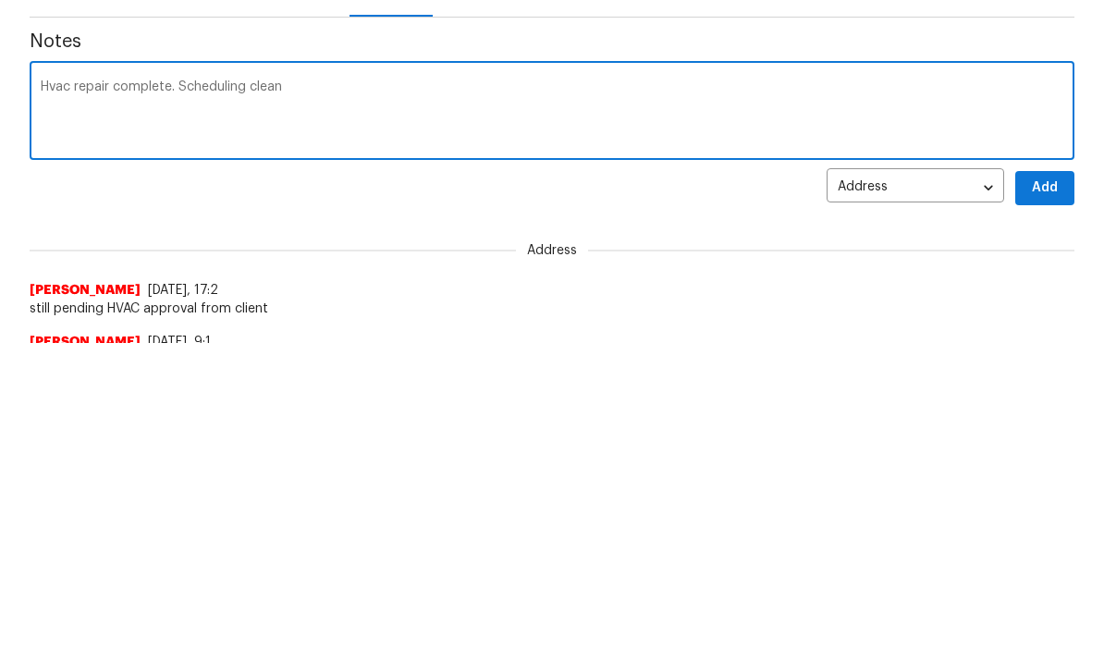
type textarea "Hvac repair complete. Scheduling clean"
click at [1053, 489] on button "Add" at bounding box center [1044, 506] width 59 height 34
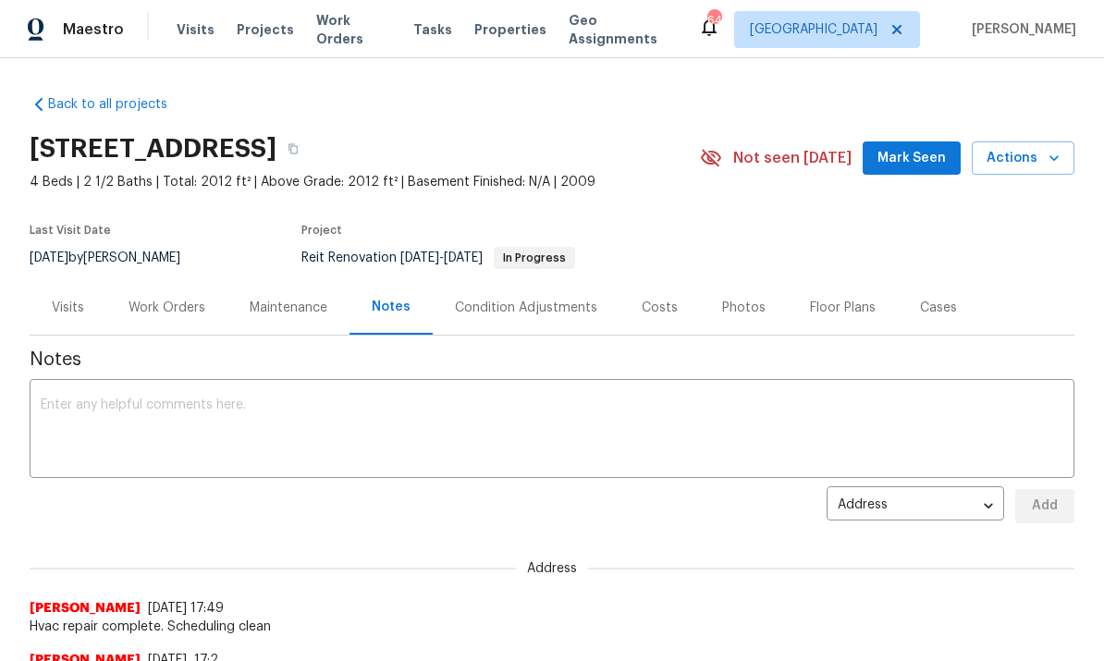
click at [64, 299] on div "Visits" at bounding box center [68, 308] width 32 height 18
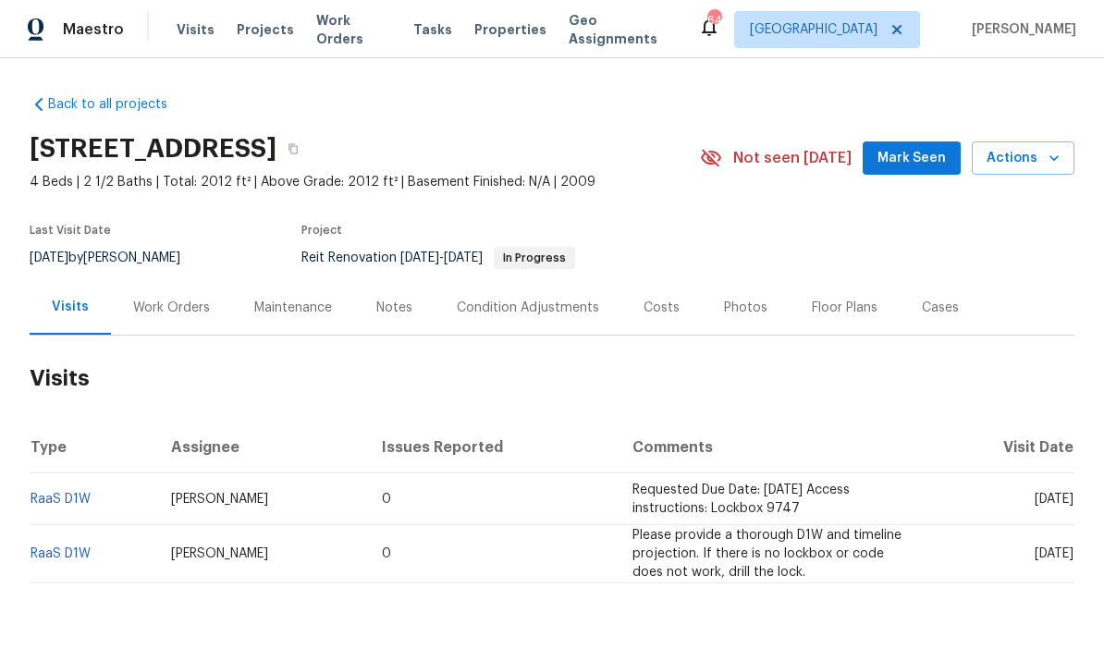
scroll to position [48, 0]
